Goal: Check status: Check status

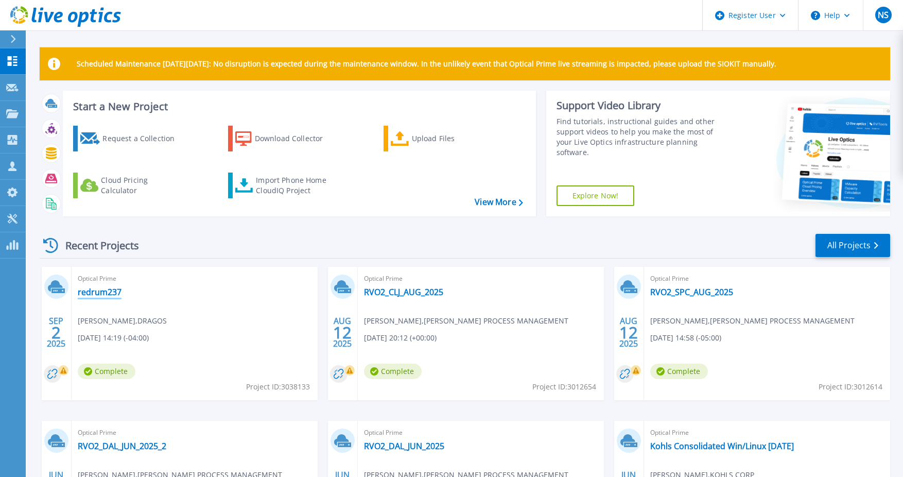
click at [104, 294] on link "redrum237" at bounding box center [100, 292] width 44 height 10
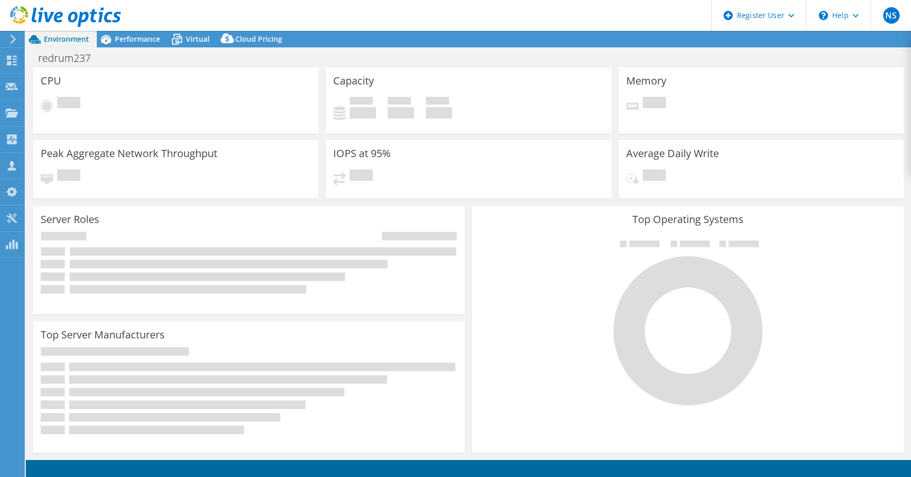
select select "USD"
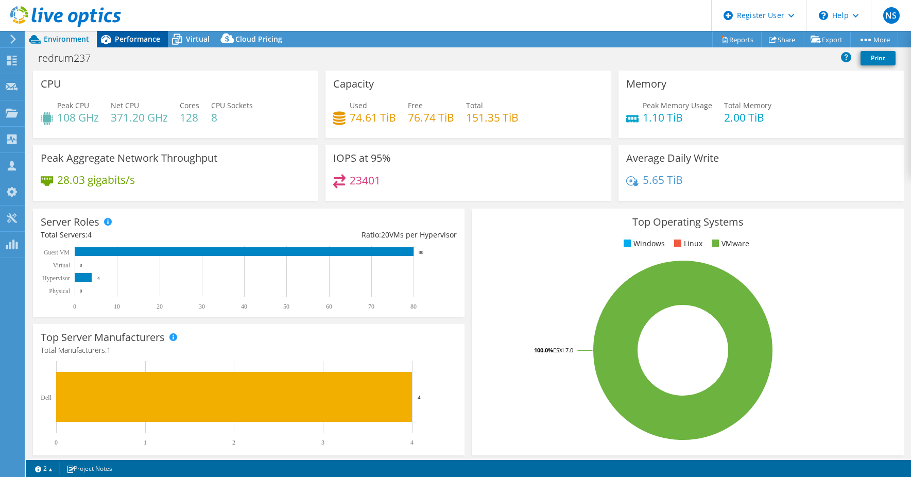
click at [123, 38] on span "Performance" at bounding box center [137, 39] width 45 height 10
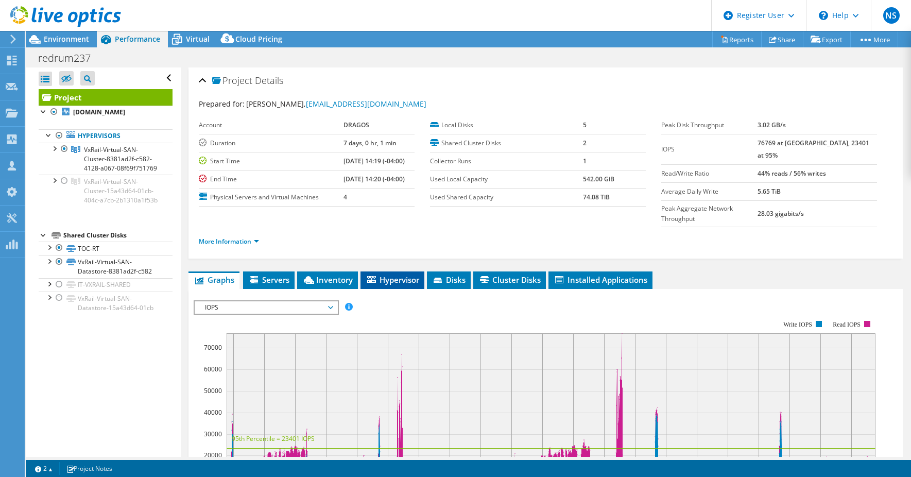
click at [399, 274] on span "Hypervisor" at bounding box center [393, 279] width 54 height 10
